Goal: Task Accomplishment & Management: Manage account settings

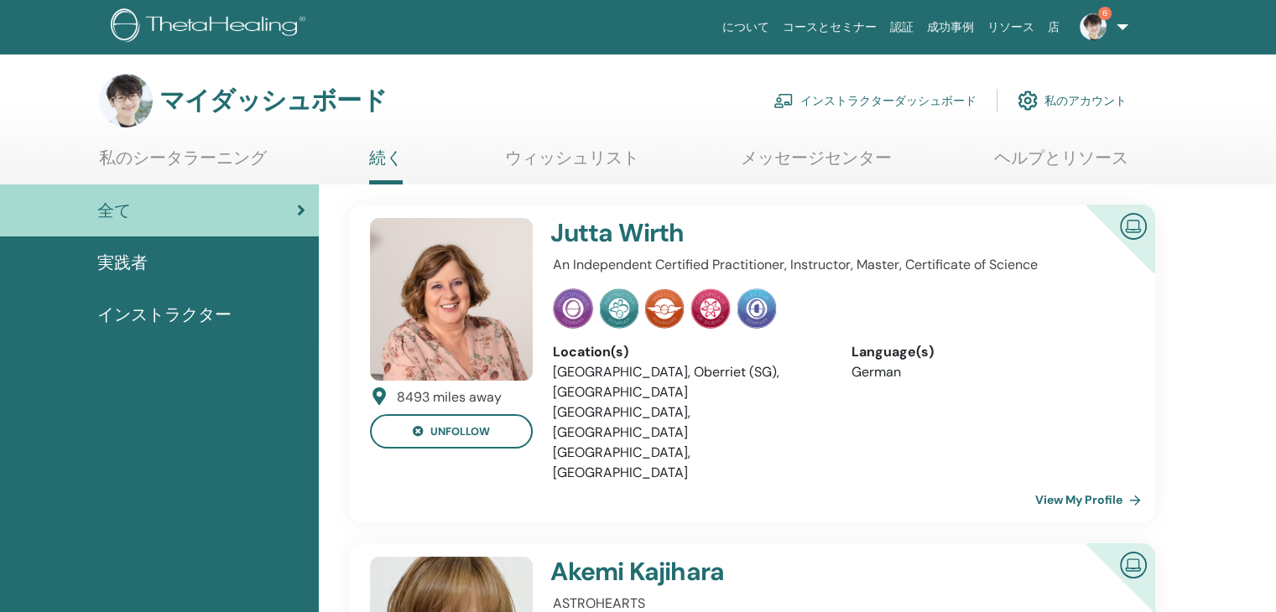
click at [832, 102] on font "インストラクターダッシュボード" at bounding box center [888, 101] width 176 height 15
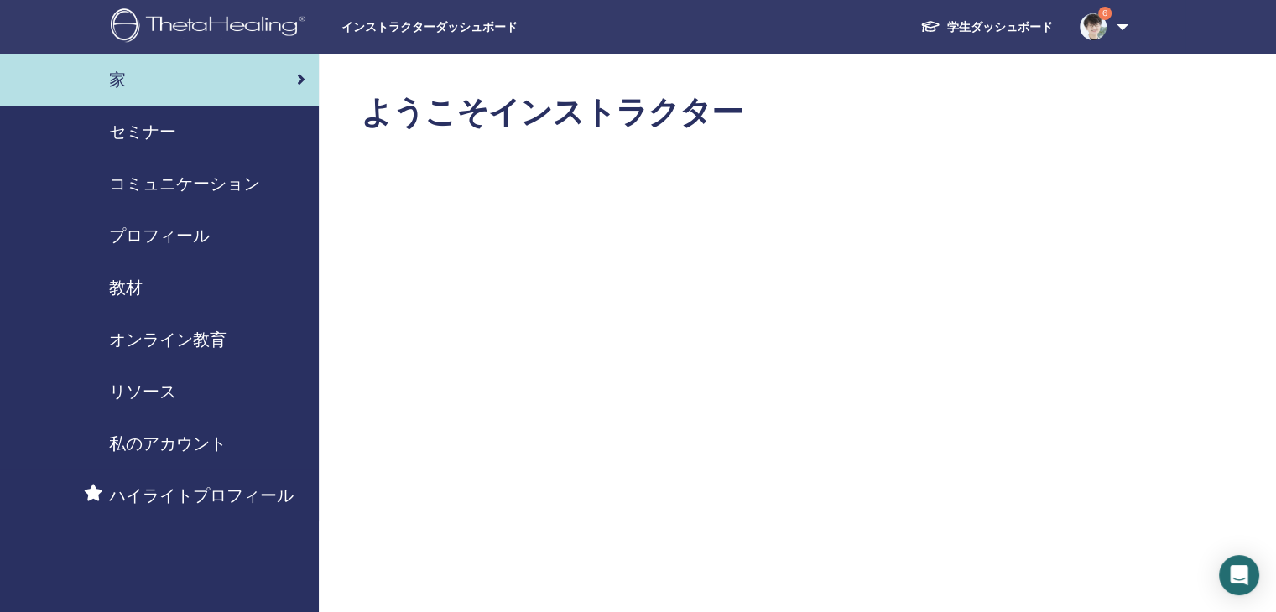
click at [159, 137] on font "セミナー" at bounding box center [142, 132] width 67 height 22
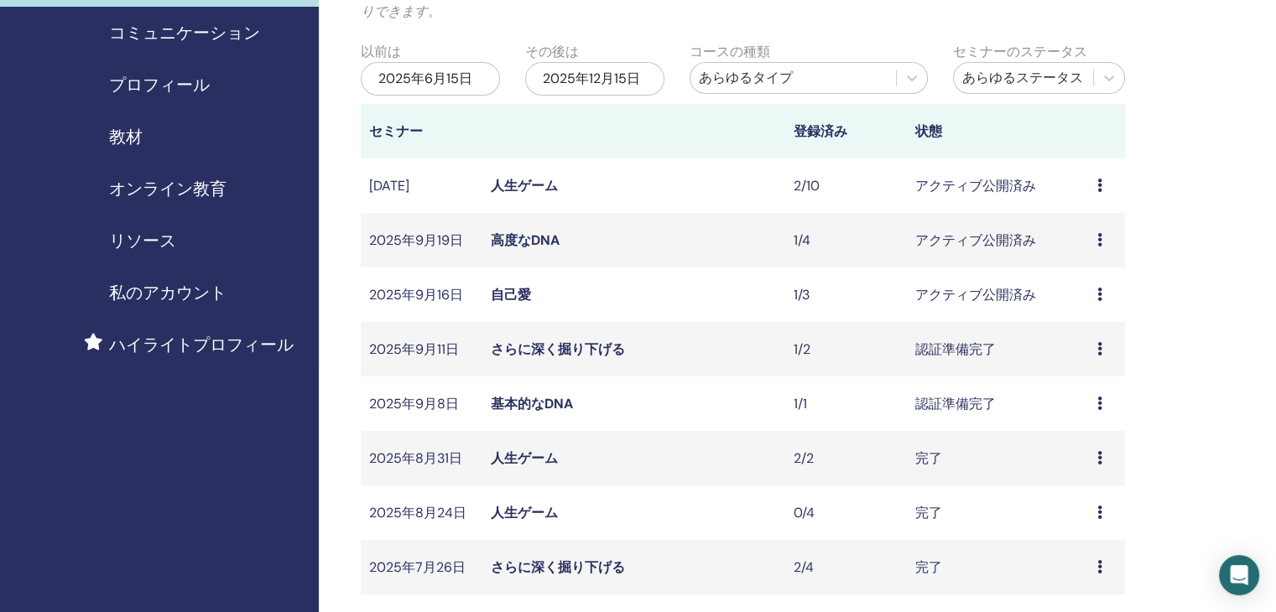
scroll to position [168, 0]
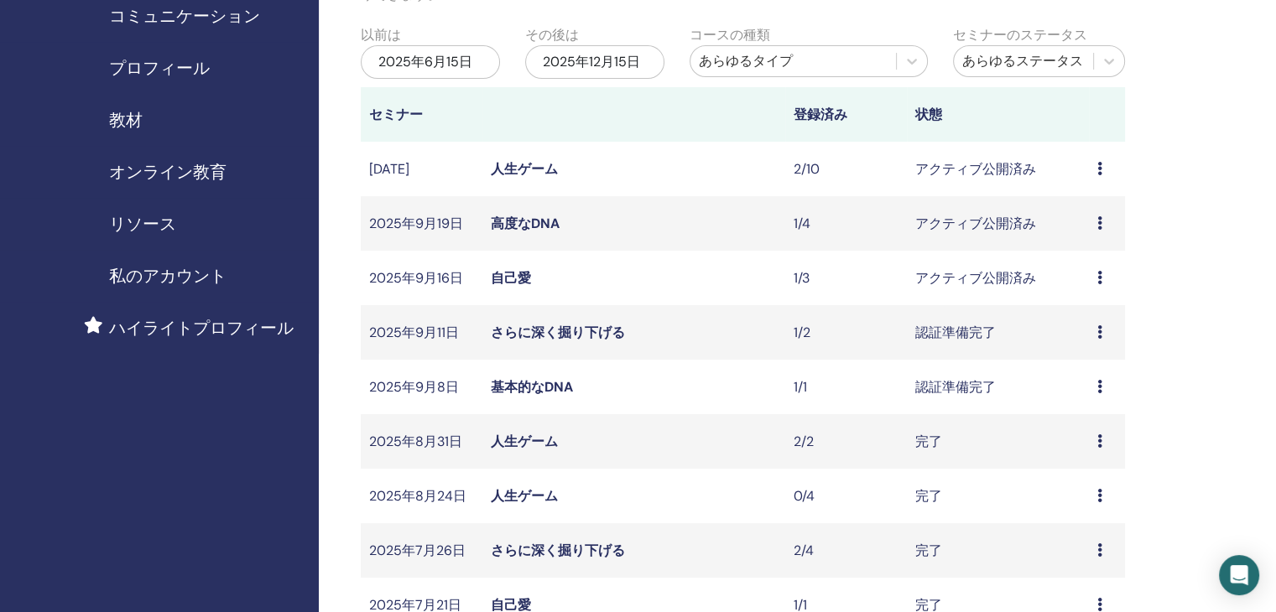
click at [1101, 331] on icon at bounding box center [1099, 331] width 5 height 13
click at [1086, 393] on font "参加者" at bounding box center [1077, 395] width 40 height 18
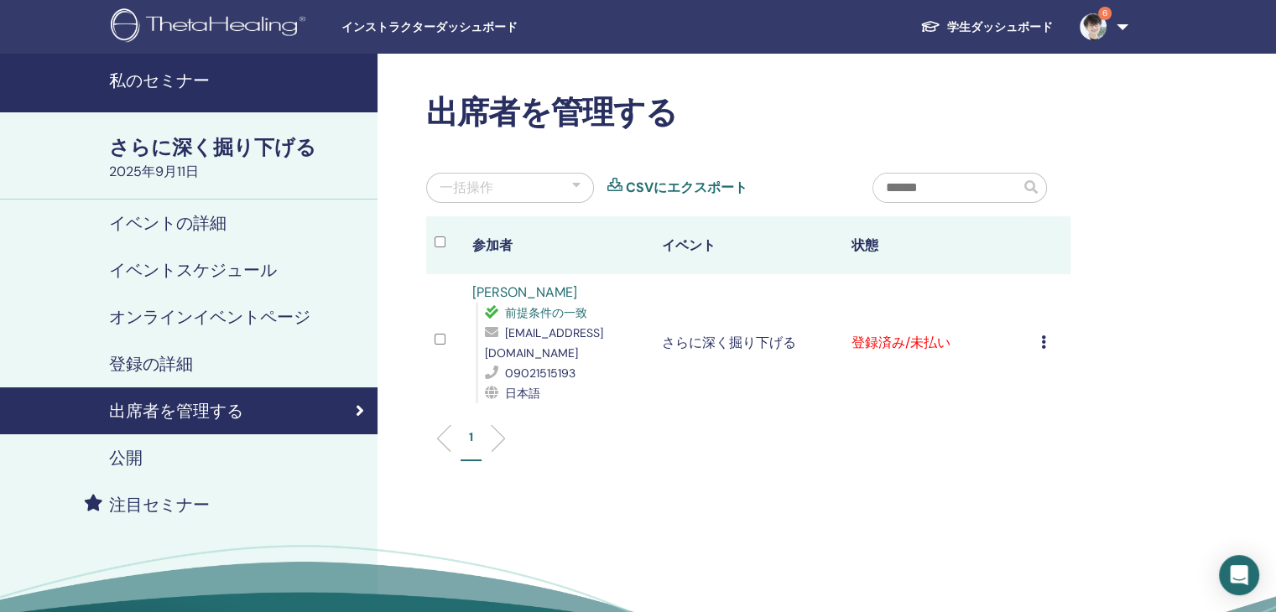
click at [1043, 339] on icon at bounding box center [1043, 342] width 5 height 13
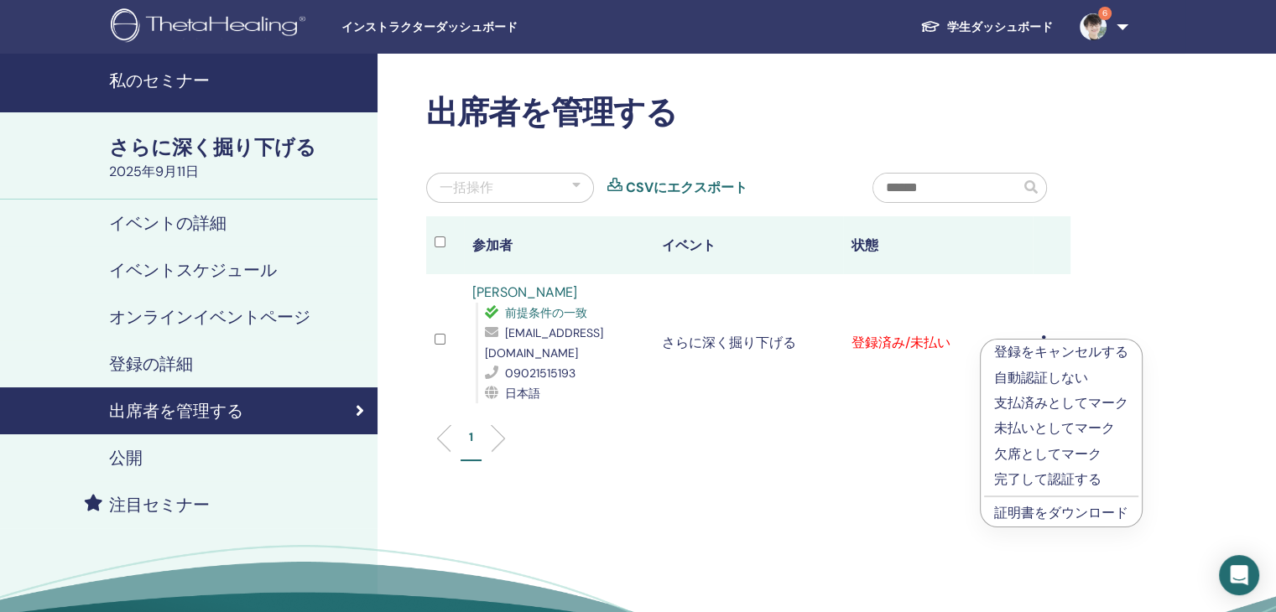
click at [1050, 476] on font "完了して認証する" at bounding box center [1047, 480] width 107 height 18
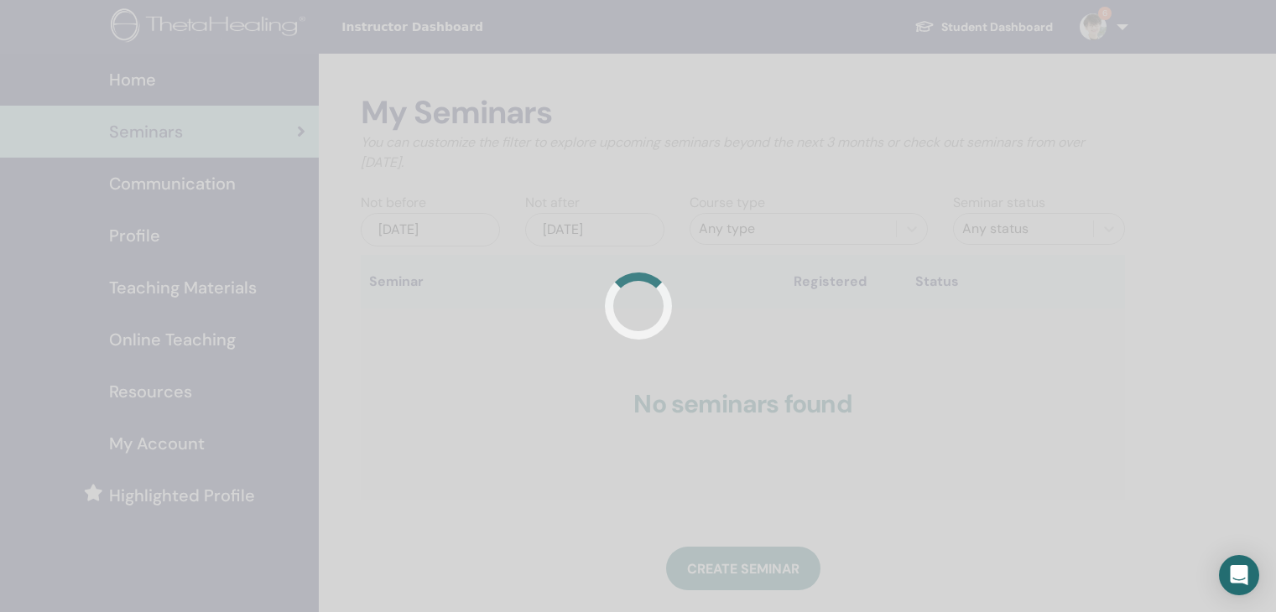
scroll to position [168, 0]
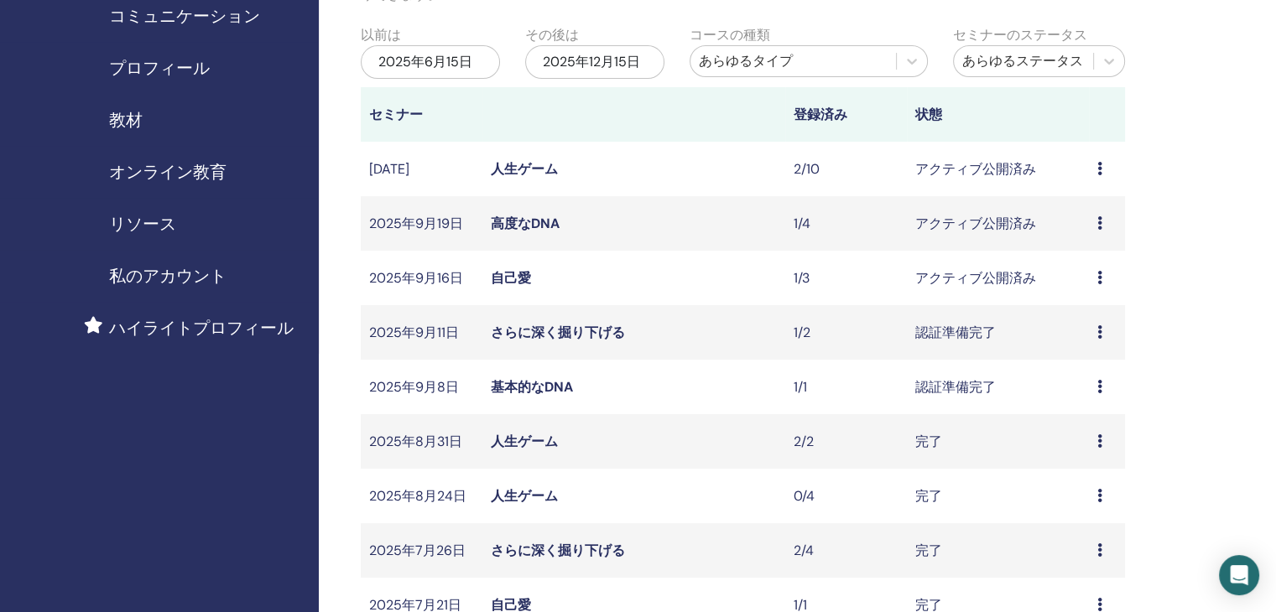
click at [1101, 332] on icon at bounding box center [1099, 331] width 5 height 13
click at [1090, 397] on font "参加者" at bounding box center [1077, 397] width 40 height 18
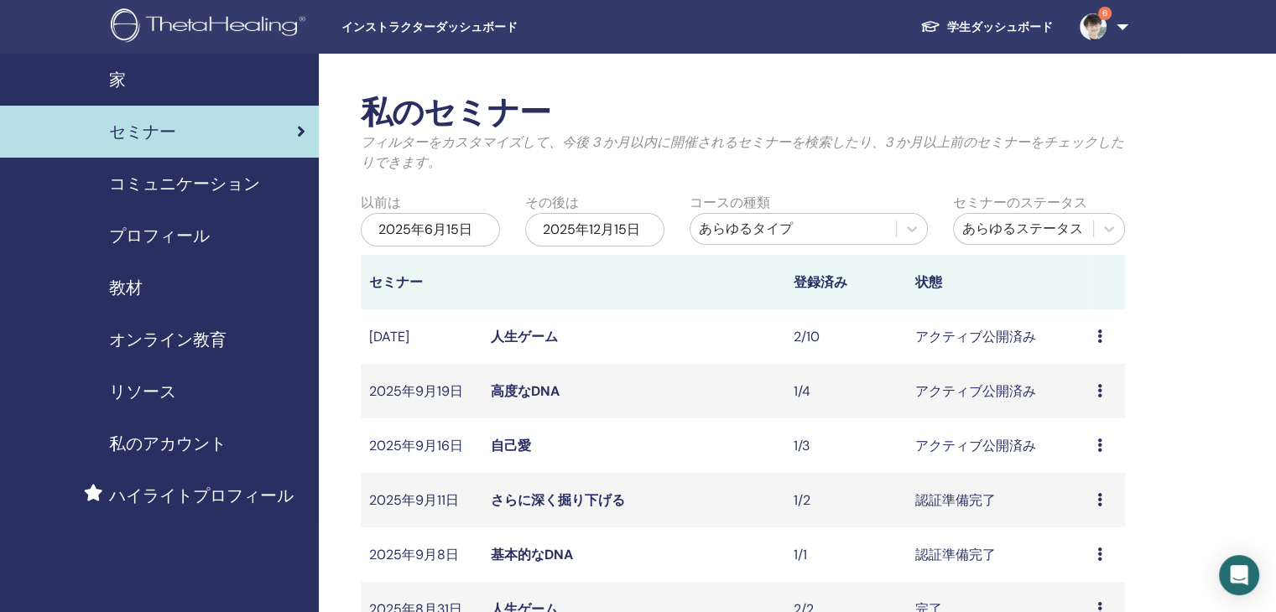
click at [1093, 33] on img at bounding box center [1093, 26] width 27 height 27
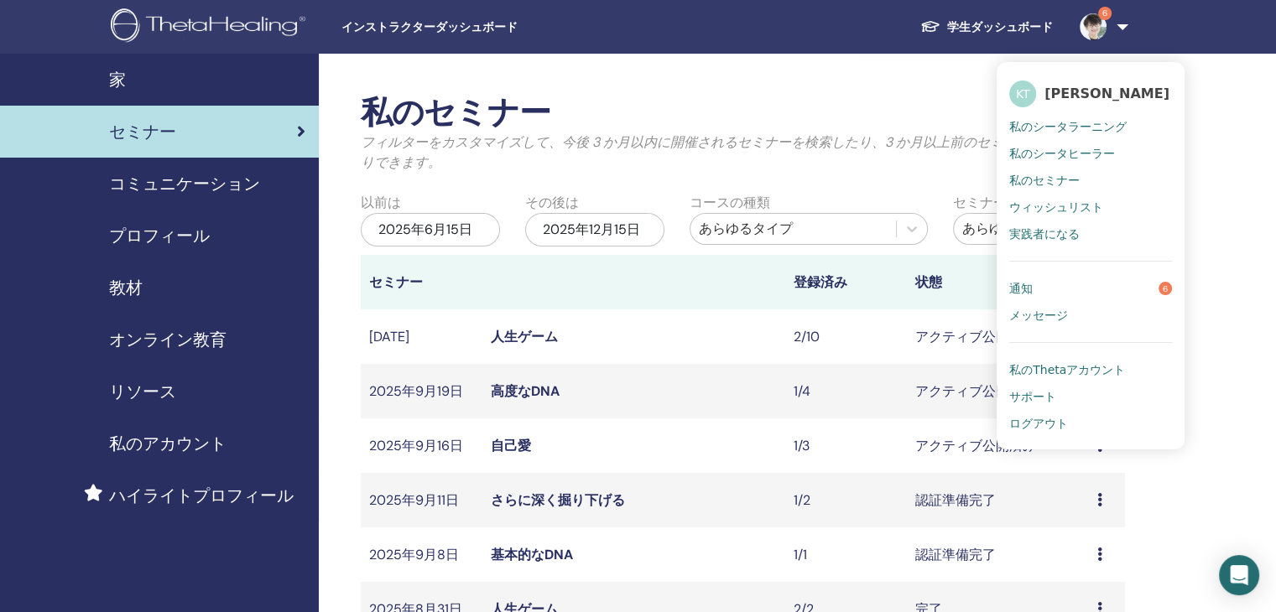
click at [1067, 293] on link "通知 6" at bounding box center [1090, 288] width 163 height 27
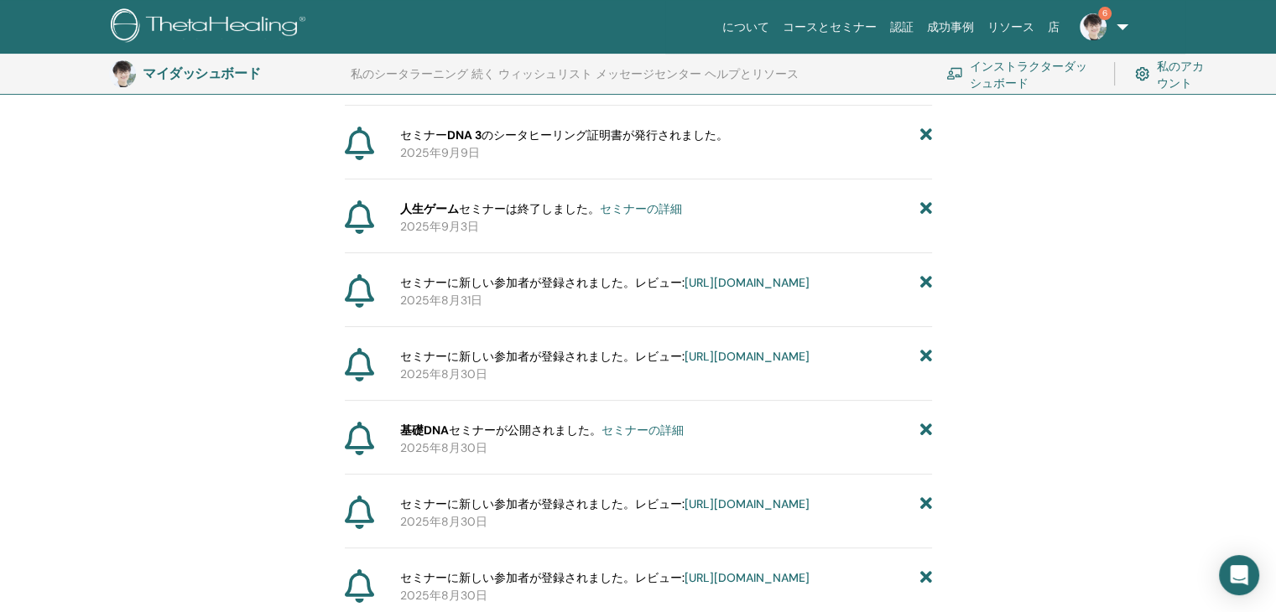
scroll to position [292, 0]
